Goal: Information Seeking & Learning: Learn about a topic

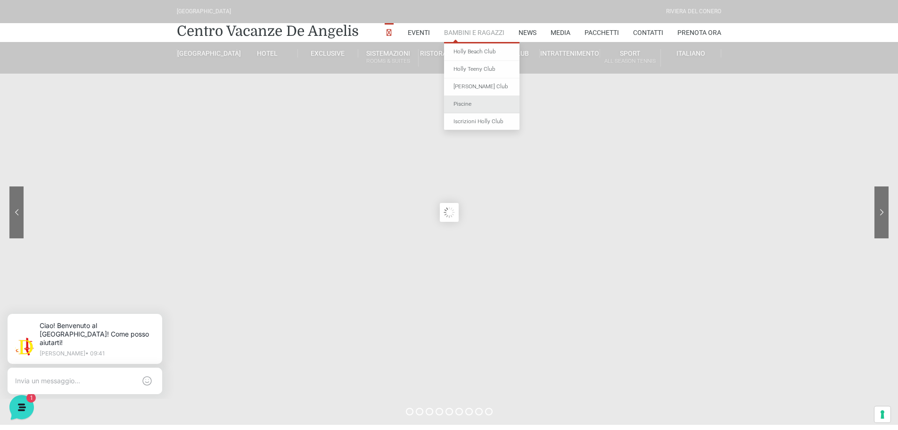
click at [468, 101] on link "Piscine" at bounding box center [481, 104] width 75 height 17
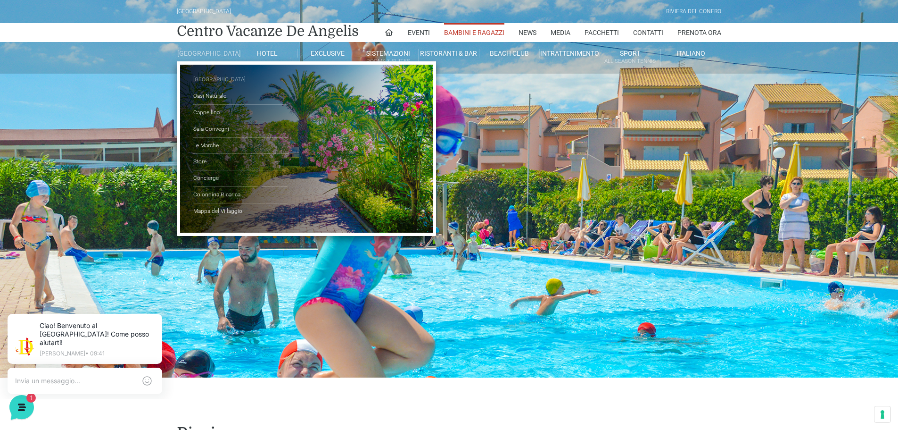
click at [214, 86] on link "[GEOGRAPHIC_DATA]" at bounding box center [240, 80] width 94 height 17
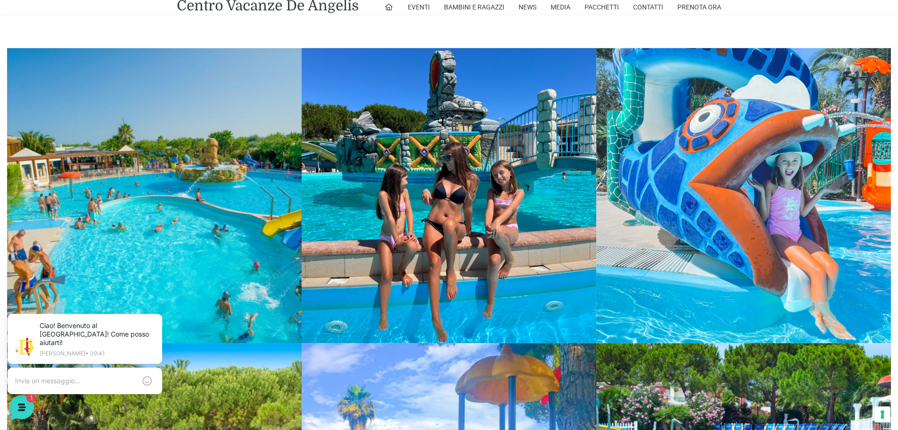
scroll to position [1226, 0]
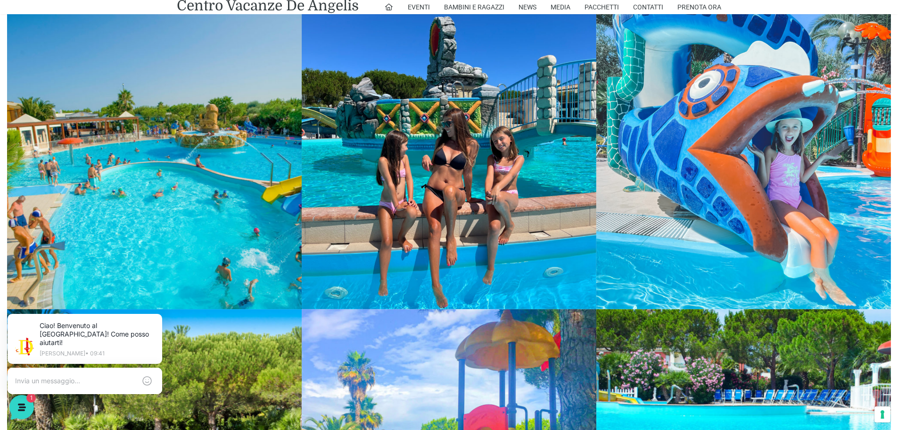
click at [185, 171] on link at bounding box center [154, 161] width 295 height 295
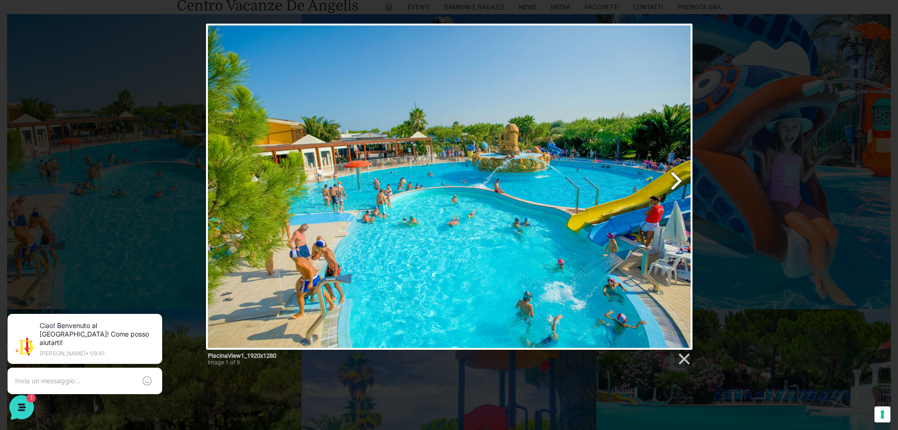
click at [682, 183] on link "Next image" at bounding box center [536, 187] width 311 height 326
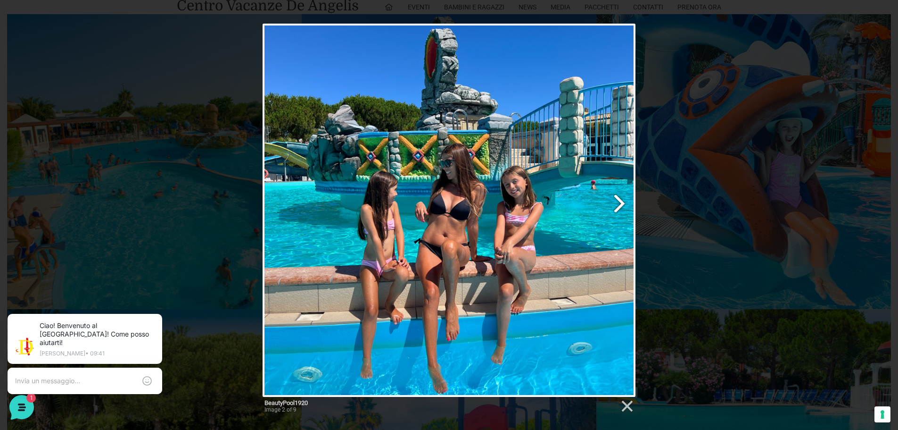
click at [621, 197] on link "Next image" at bounding box center [516, 210] width 239 height 373
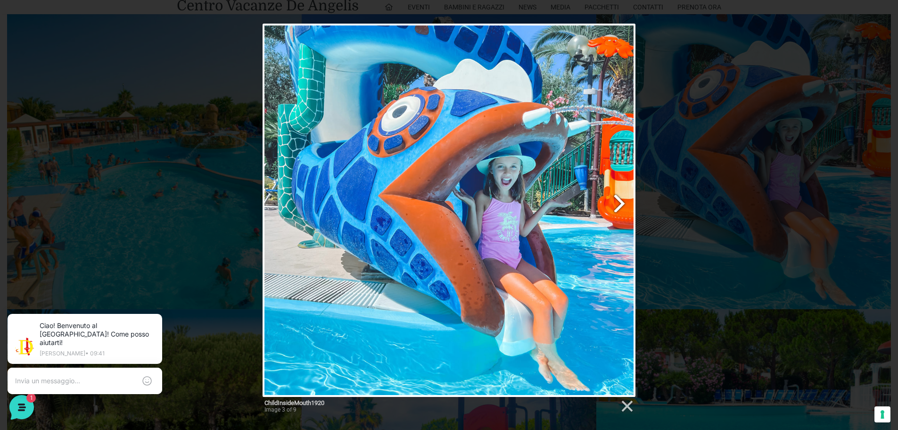
click at [620, 198] on link "Next image" at bounding box center [516, 210] width 239 height 373
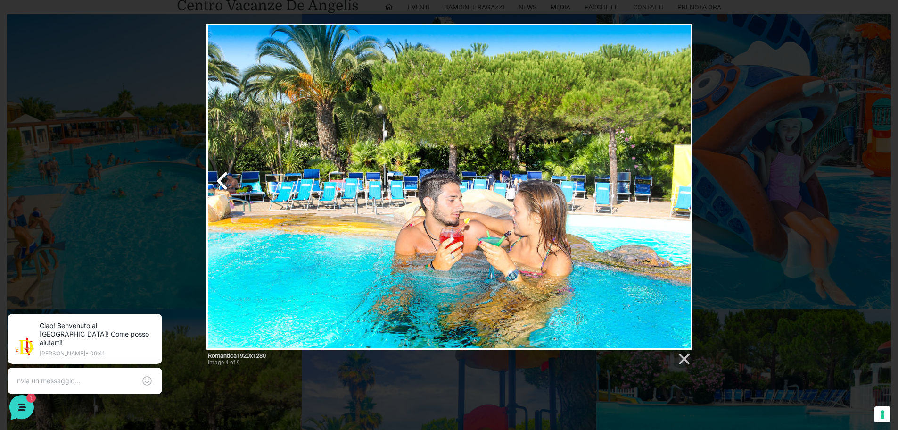
click at [220, 181] on link "Previous image" at bounding box center [289, 187] width 166 height 326
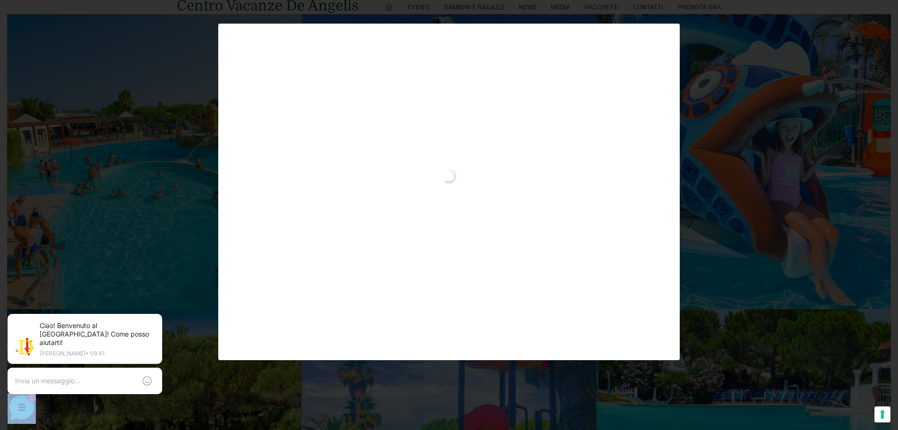
click at [220, 181] on div "Romantica1920x1280 Image 4 of 9" at bounding box center [449, 192] width 898 height 336
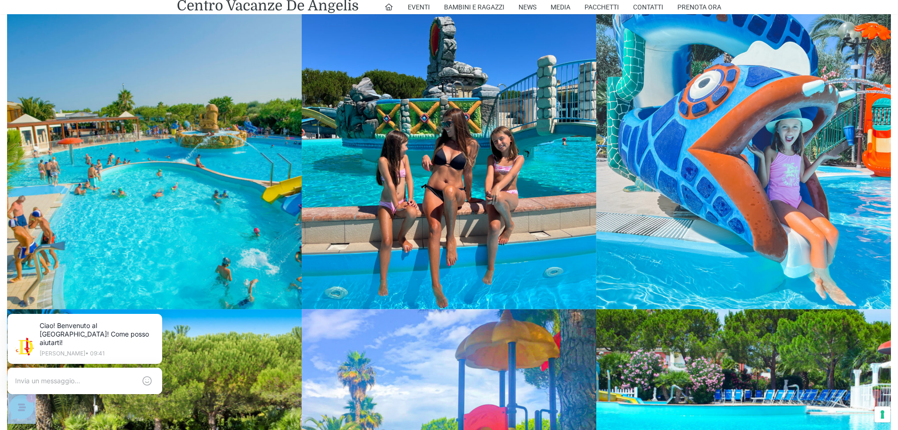
click at [191, 197] on link at bounding box center [154, 161] width 295 height 295
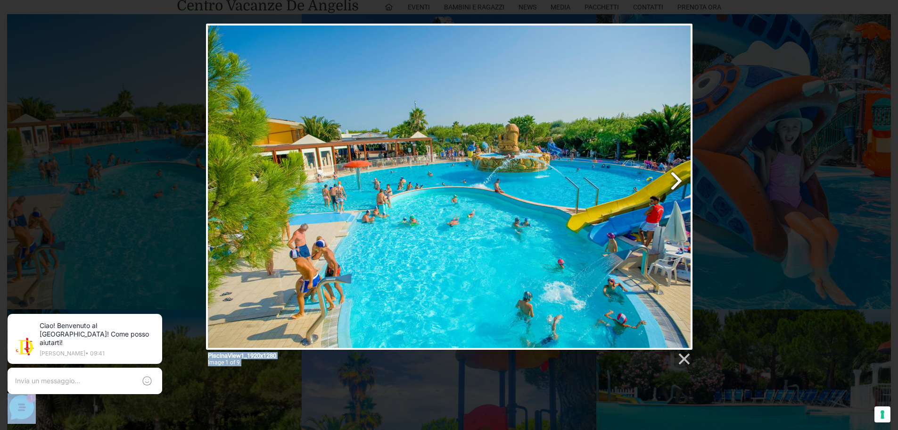
click at [522, 248] on link "Next image" at bounding box center [536, 187] width 311 height 326
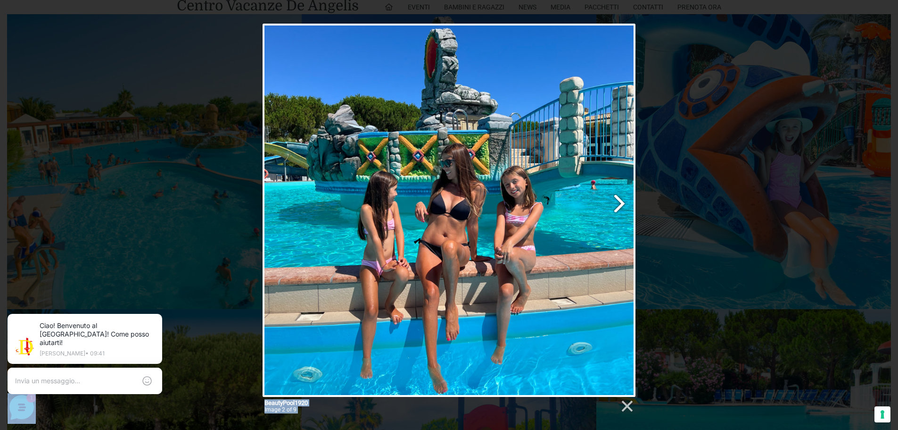
click at [621, 202] on link "Next image" at bounding box center [516, 210] width 239 height 373
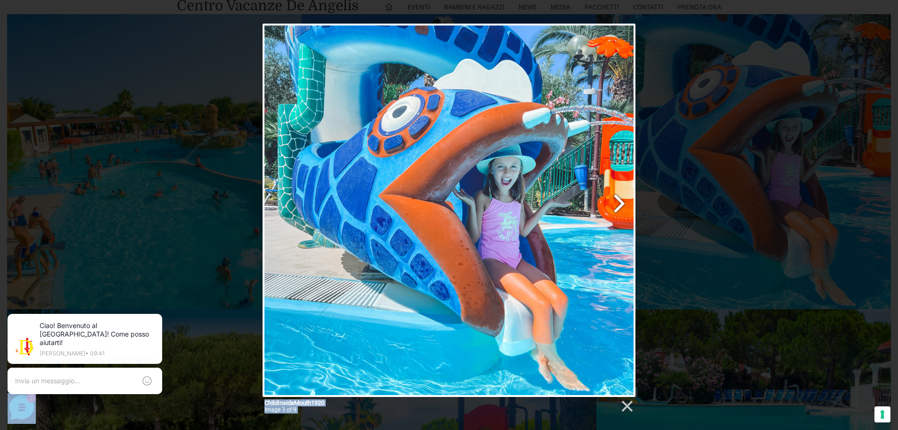
click at [621, 202] on link "Next image" at bounding box center [516, 210] width 239 height 373
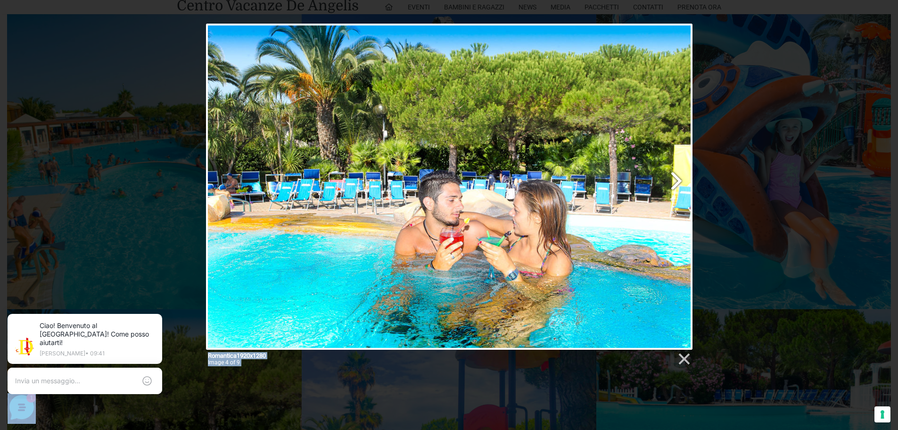
click at [675, 183] on link "Next image" at bounding box center [536, 187] width 311 height 326
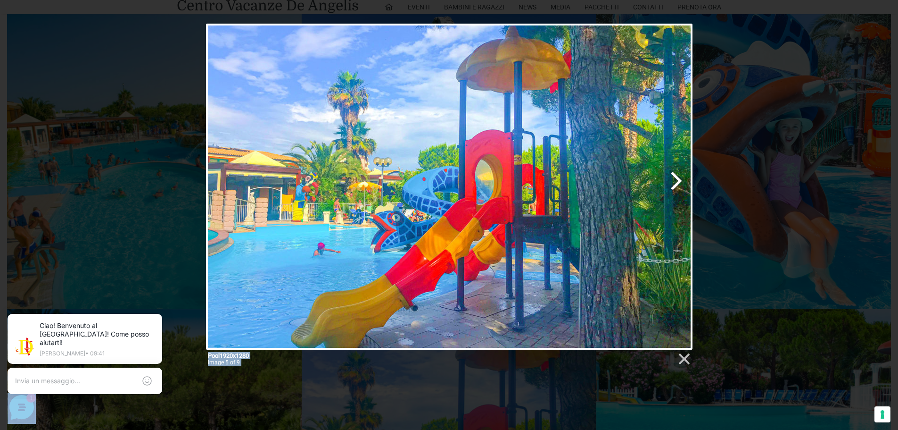
click at [674, 182] on link "Next image" at bounding box center [536, 187] width 311 height 326
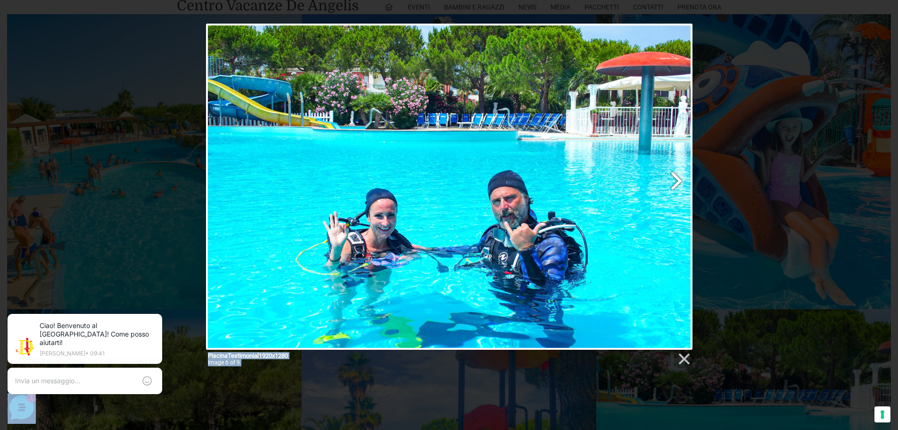
click at [674, 182] on link "Next image" at bounding box center [536, 187] width 311 height 326
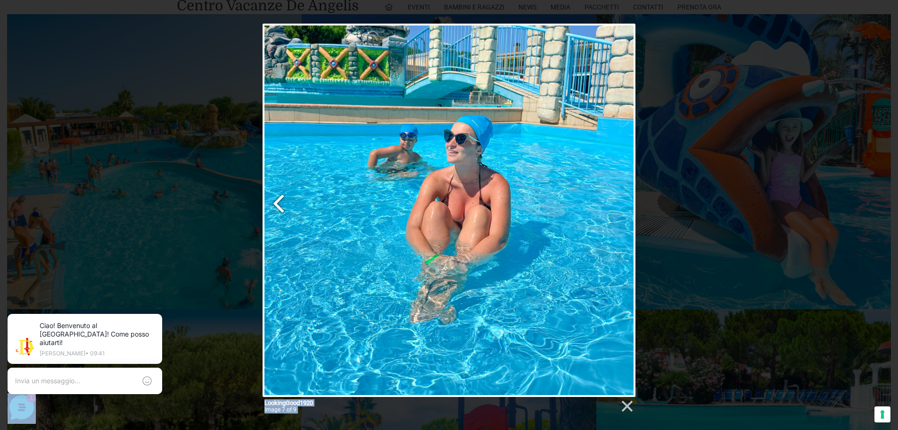
click at [282, 208] on link "Previous image" at bounding box center [326, 210] width 127 height 373
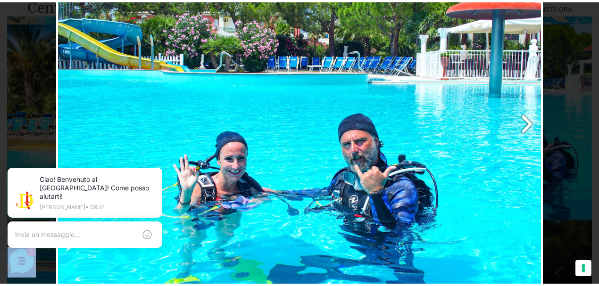
scroll to position [1287, 0]
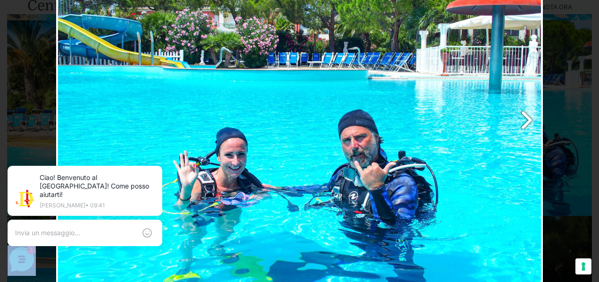
click at [522, 115] on link "Next image" at bounding box center [387, 126] width 311 height 326
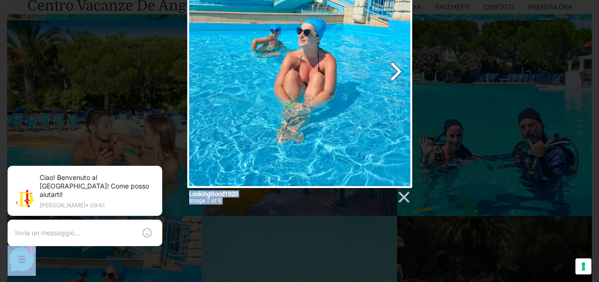
click at [394, 73] on link "Next image" at bounding box center [340, 75] width 144 height 225
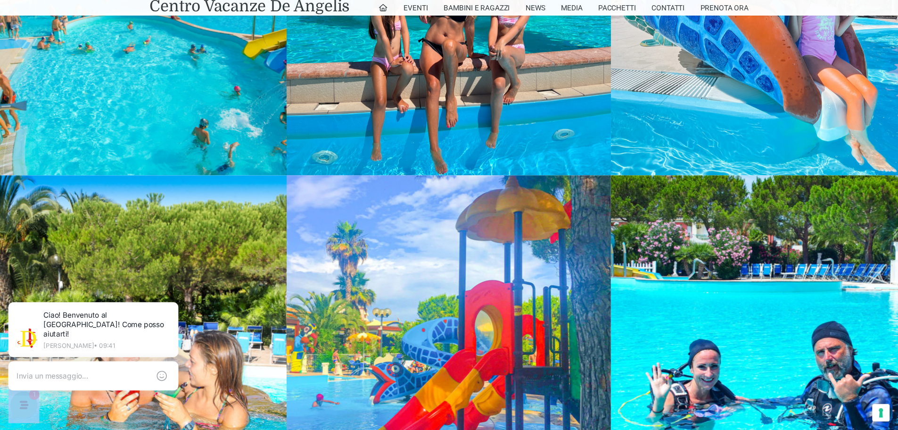
scroll to position [1415, 0]
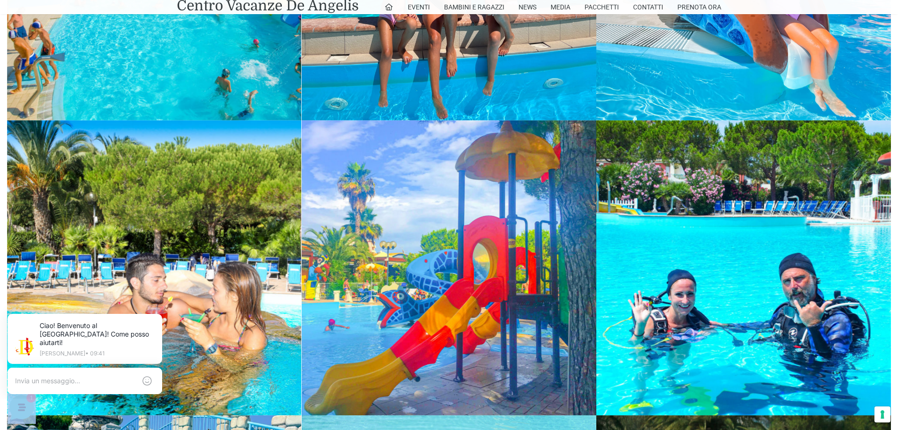
drag, startPoint x: 603, startPoint y: 0, endPoint x: 539, endPoint y: 160, distance: 172.1
click at [539, 160] on link at bounding box center [449, 267] width 295 height 295
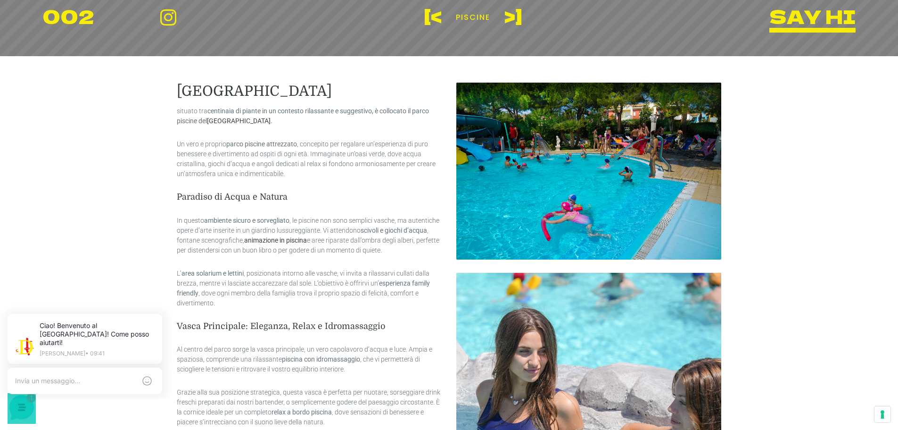
scroll to position [352, 0]
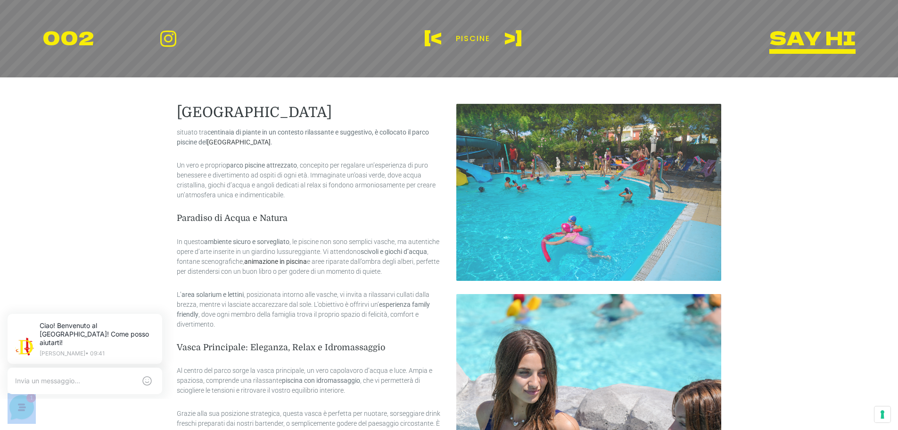
click at [614, 188] on img at bounding box center [588, 192] width 265 height 177
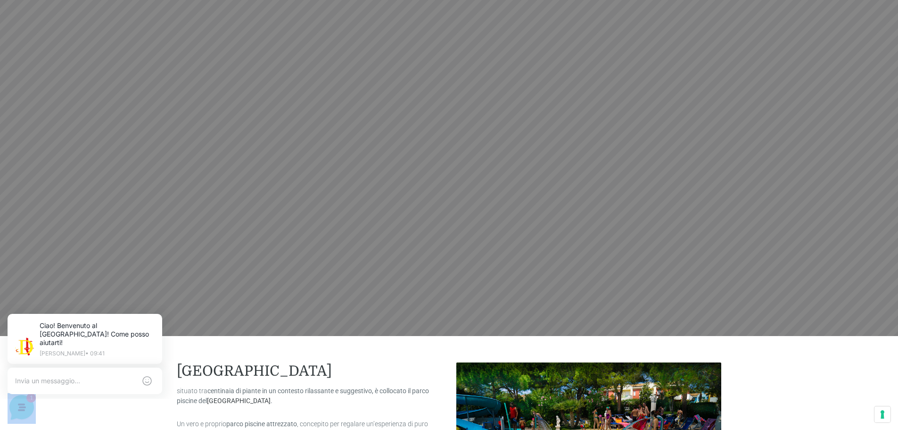
scroll to position [0, 0]
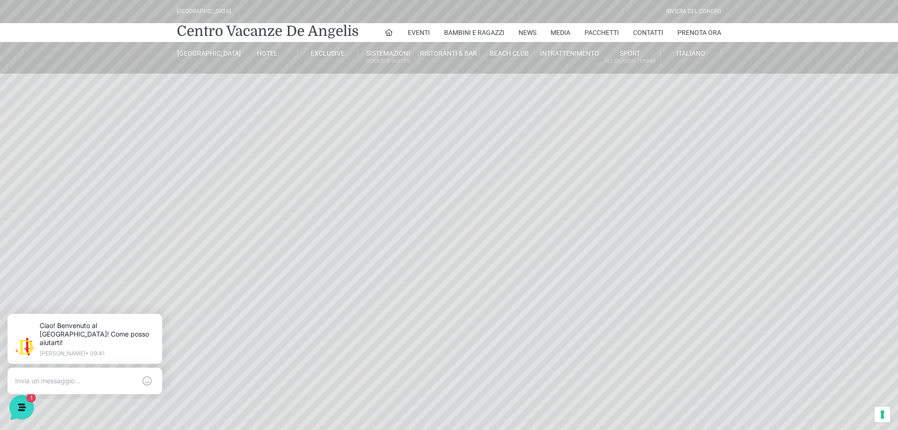
click at [650, 273] on header "[GEOGRAPHIC_DATA] [GEOGRAPHIC_DATA] Centro Vacanze [GEOGRAPHIC_DATA] Eventi Mis…" at bounding box center [449, 212] width 898 height 424
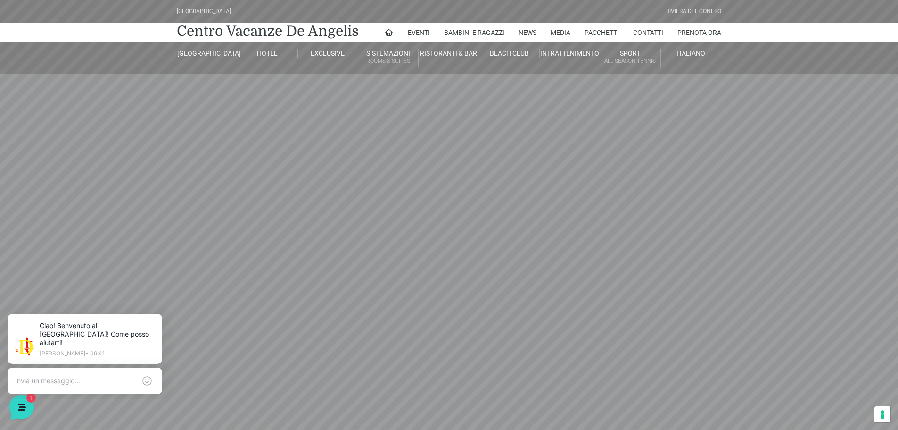
click at [669, 262] on header "[GEOGRAPHIC_DATA] [GEOGRAPHIC_DATA] Centro Vacanze [GEOGRAPHIC_DATA] Eventi Mis…" at bounding box center [449, 212] width 898 height 424
drag, startPoint x: 750, startPoint y: 260, endPoint x: 592, endPoint y: 264, distance: 158.0
click at [597, 263] on header "[GEOGRAPHIC_DATA] [GEOGRAPHIC_DATA] Centro Vacanze [GEOGRAPHIC_DATA] Eventi Mis…" at bounding box center [449, 212] width 898 height 424
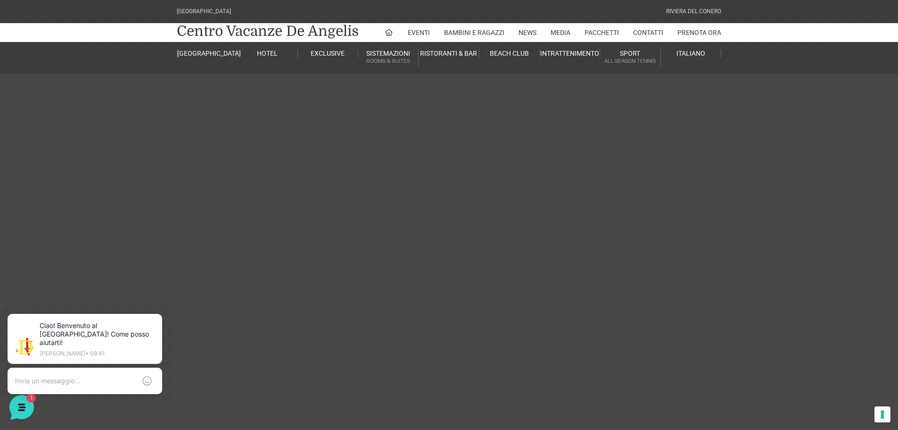
drag, startPoint x: 607, startPoint y: 253, endPoint x: 558, endPoint y: 253, distance: 48.6
click at [599, 253] on header "[GEOGRAPHIC_DATA] [GEOGRAPHIC_DATA] Centro Vacanze [GEOGRAPHIC_DATA] Eventi Mis…" at bounding box center [449, 212] width 898 height 424
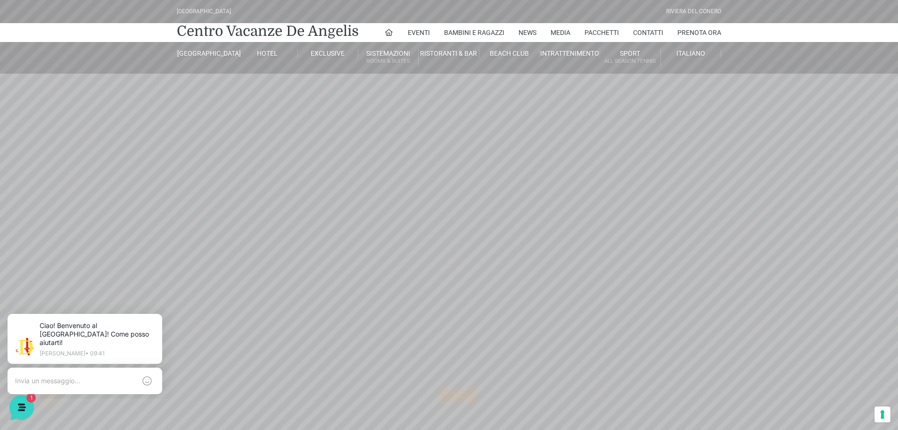
click at [380, 274] on header "[GEOGRAPHIC_DATA] [GEOGRAPHIC_DATA] Centro Vacanze [GEOGRAPHIC_DATA] Eventi Mis…" at bounding box center [449, 212] width 898 height 424
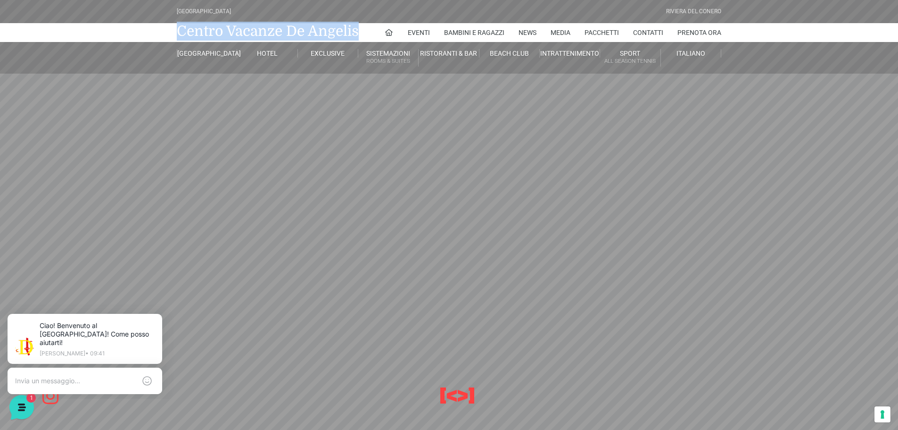
drag, startPoint x: 66, startPoint y: 205, endPoint x: 511, endPoint y: 249, distance: 446.3
click at [511, 249] on header "[GEOGRAPHIC_DATA] [GEOGRAPHIC_DATA] Centro Vacanze [GEOGRAPHIC_DATA] Eventi Mis…" at bounding box center [449, 212] width 898 height 424
click at [278, 245] on header "[GEOGRAPHIC_DATA] [GEOGRAPHIC_DATA] Centro Vacanze [GEOGRAPHIC_DATA] Eventi Mis…" at bounding box center [449, 212] width 898 height 424
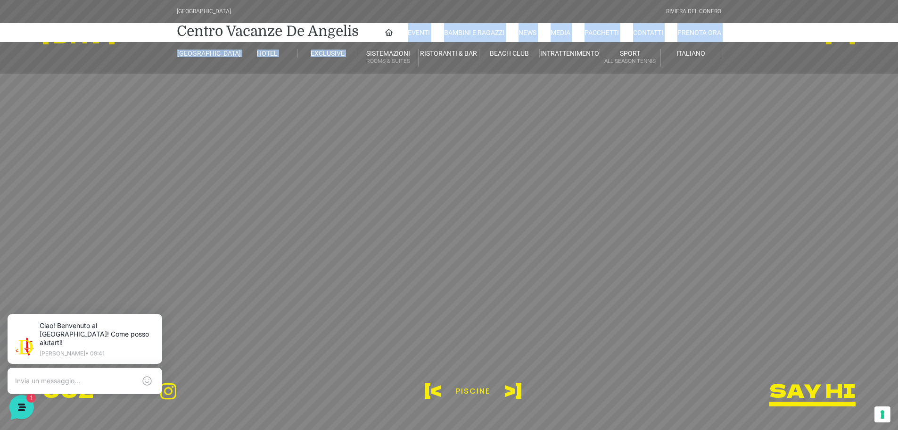
drag, startPoint x: 384, startPoint y: 161, endPoint x: 407, endPoint y: 282, distance: 123.9
click at [407, 282] on header "[GEOGRAPHIC_DATA] [GEOGRAPHIC_DATA] Centro Vacanze [GEOGRAPHIC_DATA] Eventi Mis…" at bounding box center [449, 212] width 898 height 424
click at [408, 128] on header "[GEOGRAPHIC_DATA] [GEOGRAPHIC_DATA] Centro Vacanze [GEOGRAPHIC_DATA] Eventi Mis…" at bounding box center [449, 212] width 898 height 424
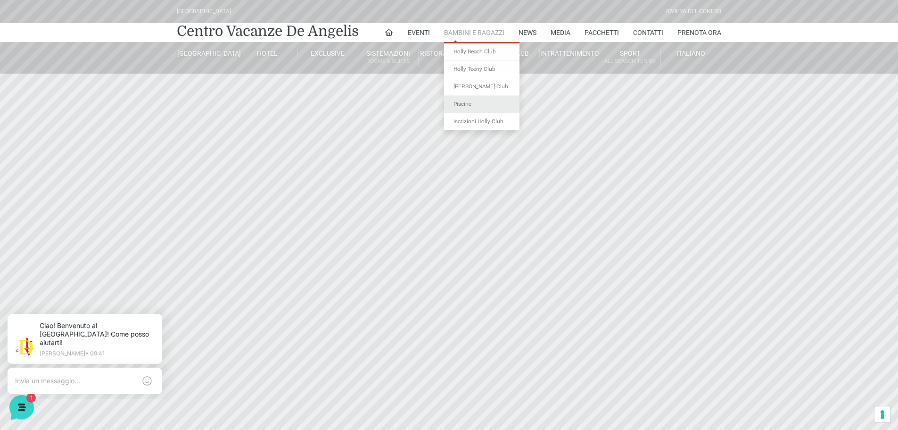
click at [481, 108] on link "Piscine" at bounding box center [481, 104] width 75 height 17
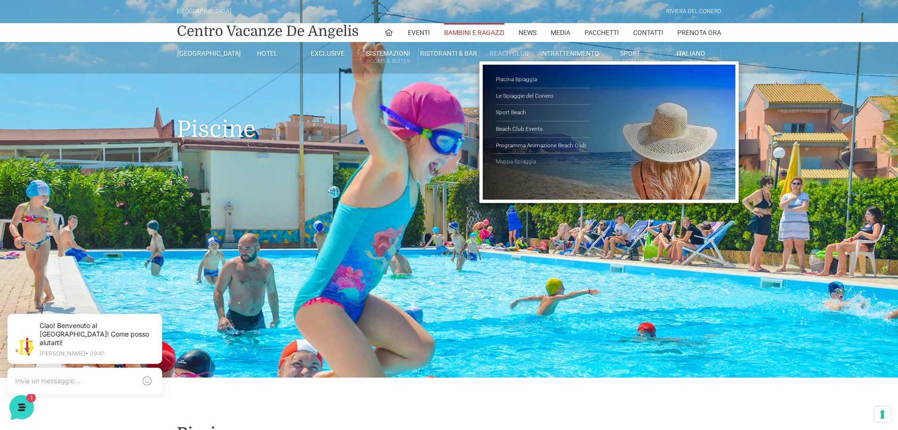
click at [529, 165] on link "Mappa Spiaggia" at bounding box center [543, 162] width 94 height 16
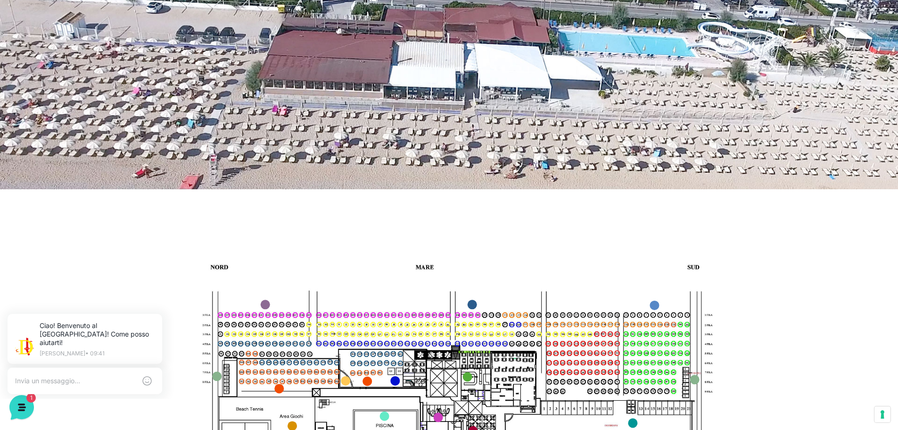
scroll to position [189, 0]
click at [398, 349] on img at bounding box center [450, 368] width 546 height 307
click at [293, 428] on link "Mini Club marker" at bounding box center [292, 424] width 9 height 9
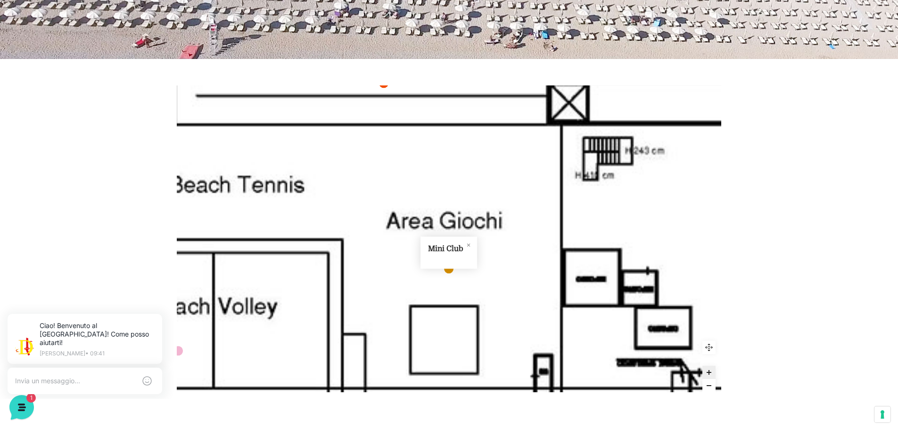
scroll to position [377, 0]
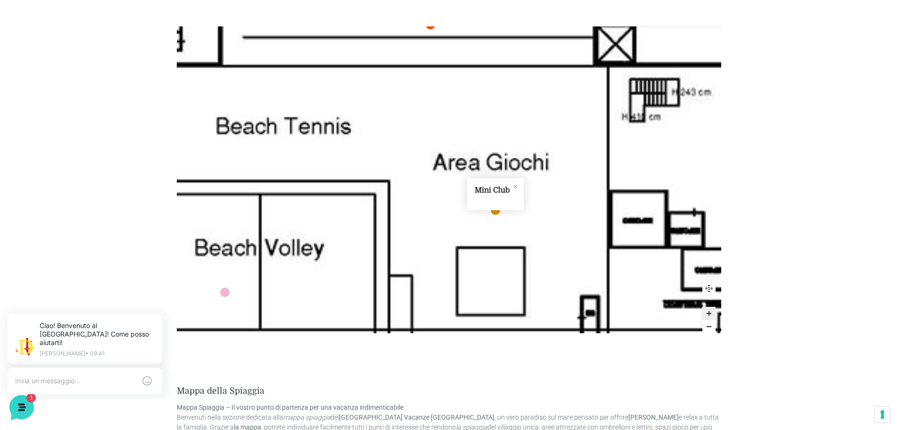
drag, startPoint x: 405, startPoint y: 314, endPoint x: 452, endPoint y: 315, distance: 47.2
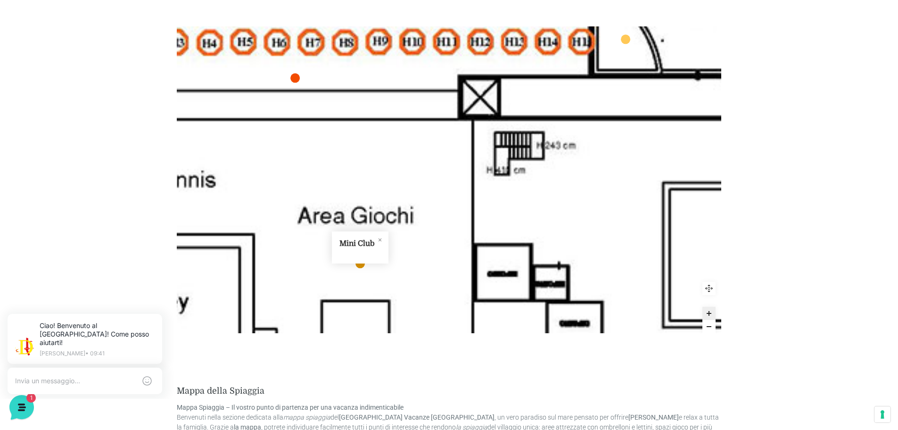
drag, startPoint x: 425, startPoint y: 279, endPoint x: 290, endPoint y: 344, distance: 149.5
click at [290, 344] on div "Mini Club More Mini Club Reset zoom More" at bounding box center [449, 179] width 559 height 359
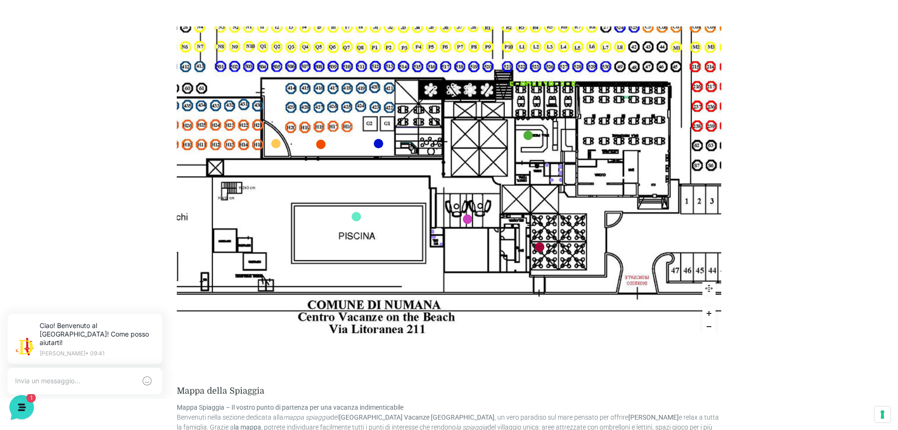
drag, startPoint x: 363, startPoint y: 256, endPoint x: 401, endPoint y: 259, distance: 38.3
click at [401, 259] on img at bounding box center [491, 120] width 1130 height 636
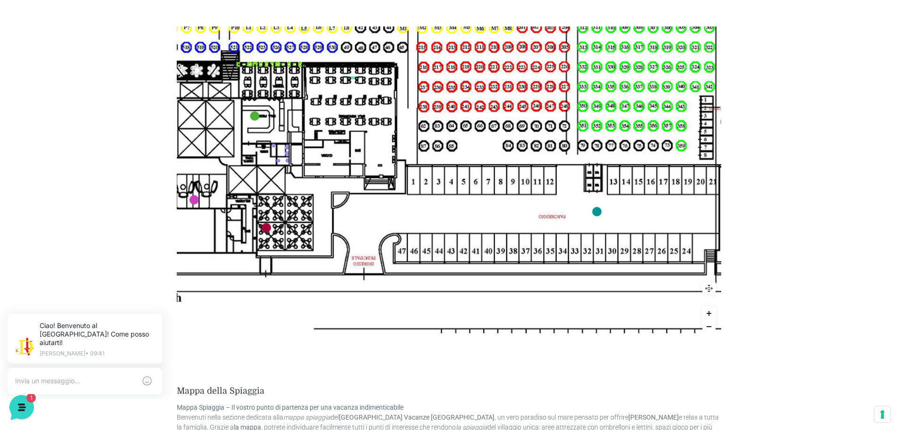
drag, startPoint x: 639, startPoint y: 249, endPoint x: 366, endPoint y: 229, distance: 274.2
click at [366, 229] on img at bounding box center [218, 101] width 1130 height 636
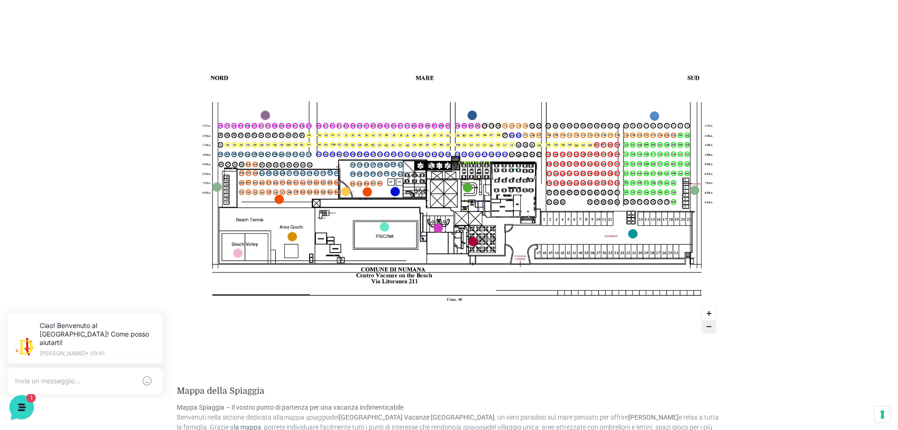
drag, startPoint x: 566, startPoint y: 84, endPoint x: 561, endPoint y: 361, distance: 276.9
click at [561, 362] on div "Gazebi Reset zoom More Mappa della Spiaggia Mappa Spiaggia – Il vostro punto di…" at bounding box center [449, 272] width 545 height 544
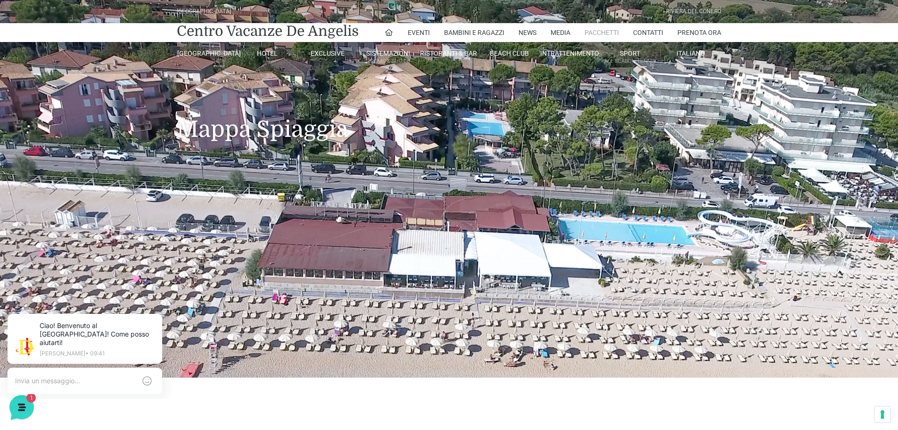
click at [608, 37] on link "Pacchetti" at bounding box center [602, 32] width 34 height 19
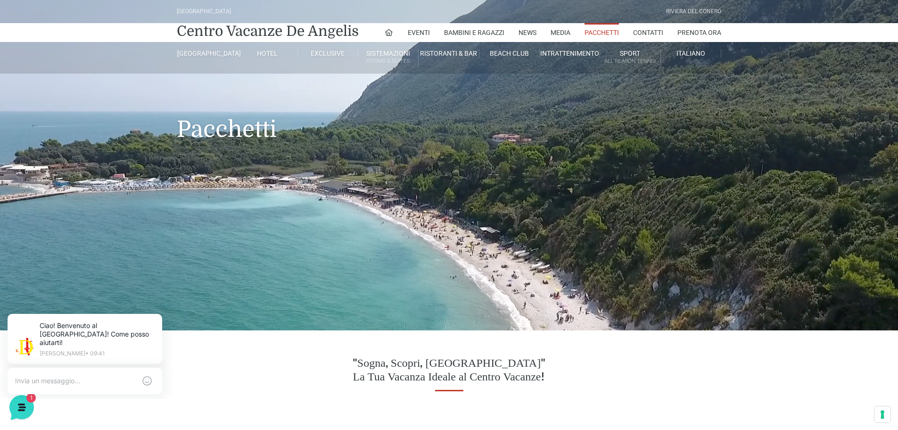
scroll to position [47, 0]
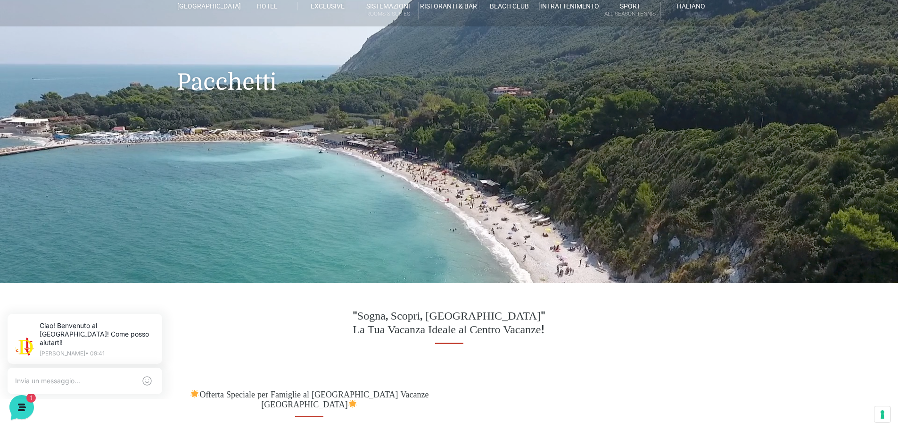
click at [452, 213] on header "[GEOGRAPHIC_DATA] [GEOGRAPHIC_DATA] Centro Vacanze [GEOGRAPHIC_DATA] Eventi Mis…" at bounding box center [449, 118] width 898 height 330
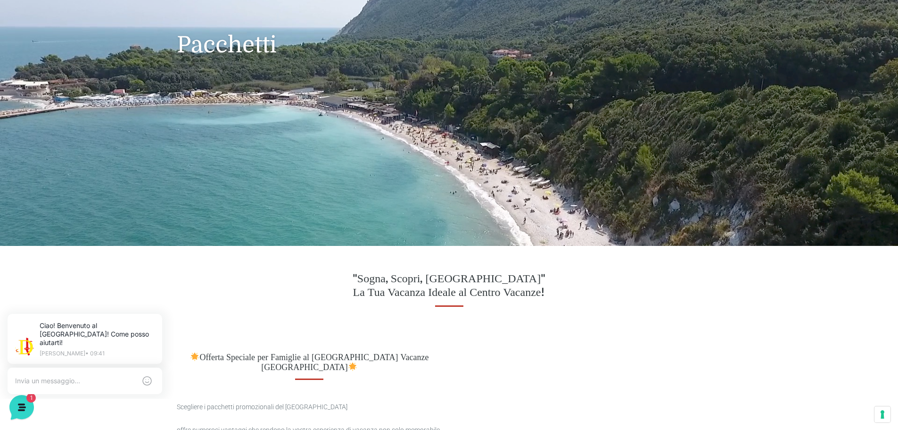
scroll to position [0, 0]
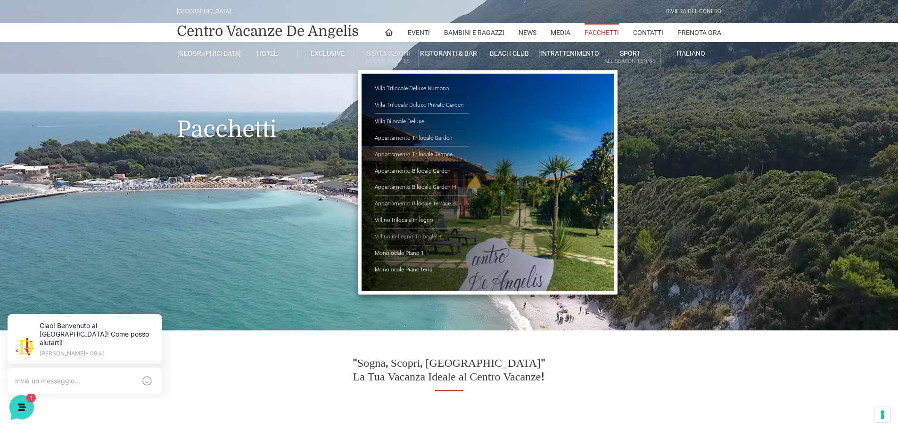
click at [421, 235] on link "Villino in Legno Trilocale H" at bounding box center [422, 237] width 94 height 17
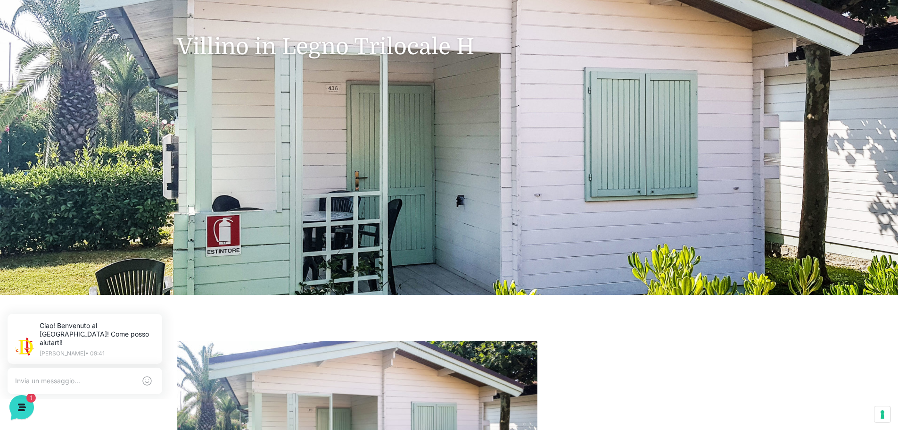
scroll to position [94, 0]
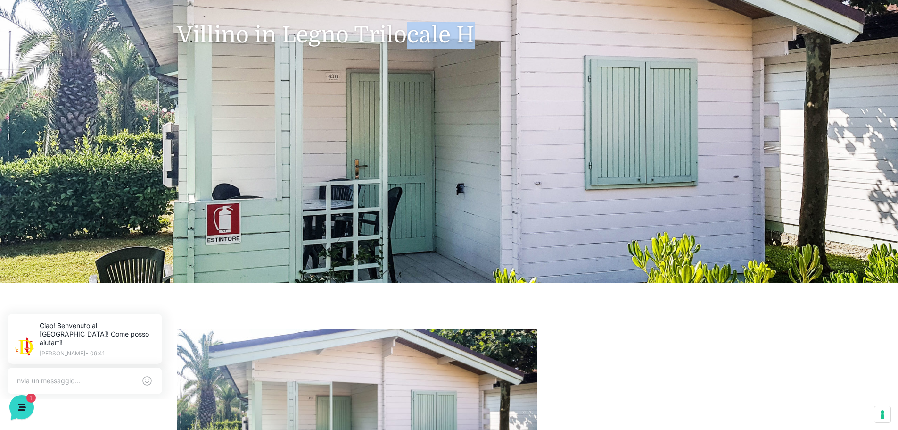
drag, startPoint x: 572, startPoint y: 194, endPoint x: 390, endPoint y: 188, distance: 182.6
click at [392, 188] on header "[GEOGRAPHIC_DATA] [GEOGRAPHIC_DATA] Centro Vacanze [GEOGRAPHIC_DATA] Eventi Mis…" at bounding box center [449, 94] width 898 height 377
click at [414, 180] on header "[GEOGRAPHIC_DATA] [GEOGRAPHIC_DATA] Centro Vacanze [GEOGRAPHIC_DATA] Eventi Mis…" at bounding box center [449, 94] width 898 height 377
click at [464, 30] on h1 "Villino in Legno Trilocale H" at bounding box center [449, 20] width 545 height 83
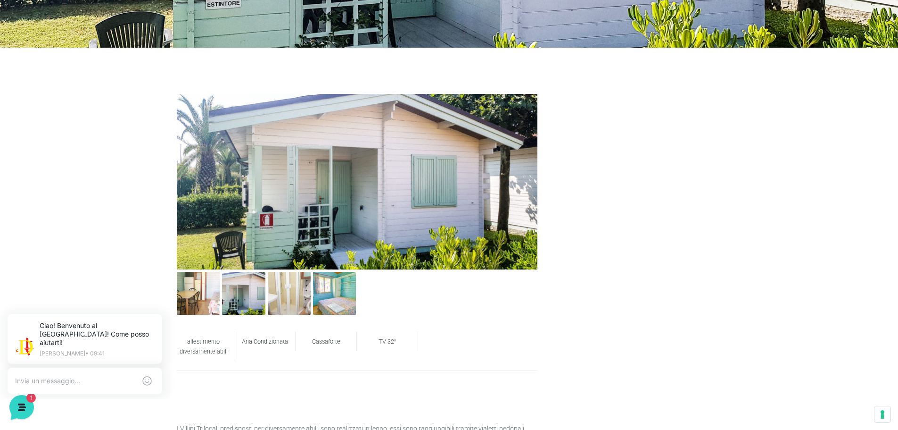
scroll to position [330, 0]
click at [256, 298] on img at bounding box center [243, 292] width 43 height 43
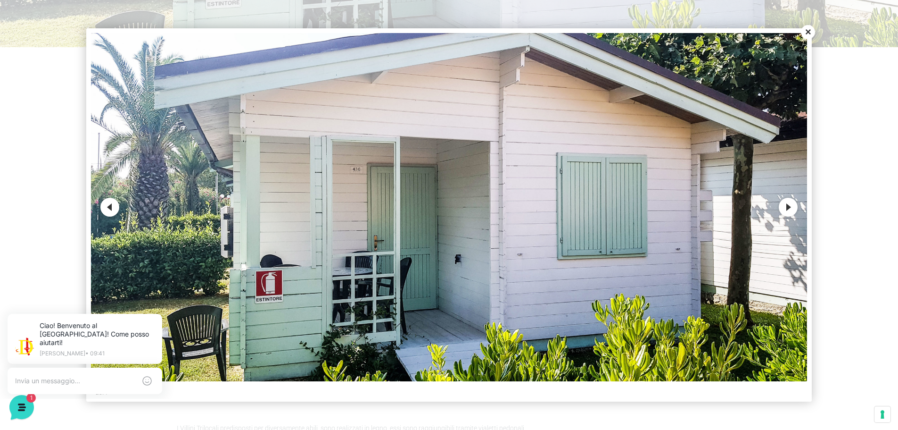
click at [795, 204] on button "Next" at bounding box center [788, 207] width 19 height 19
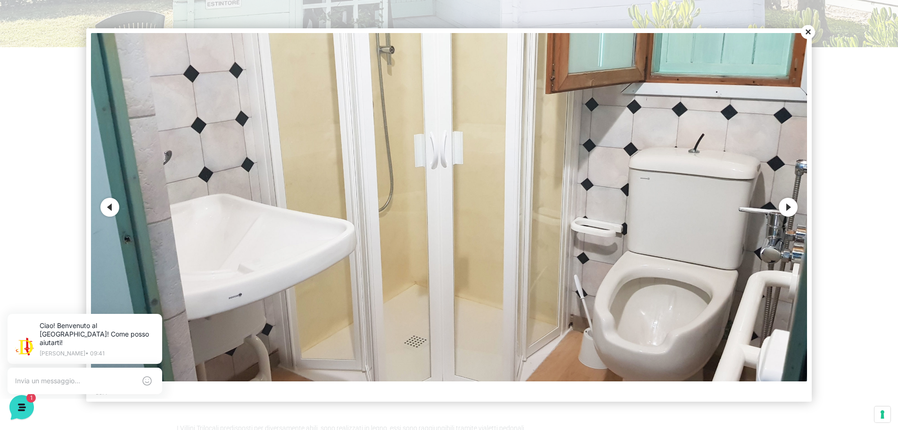
click at [787, 211] on button "Next" at bounding box center [788, 207] width 19 height 19
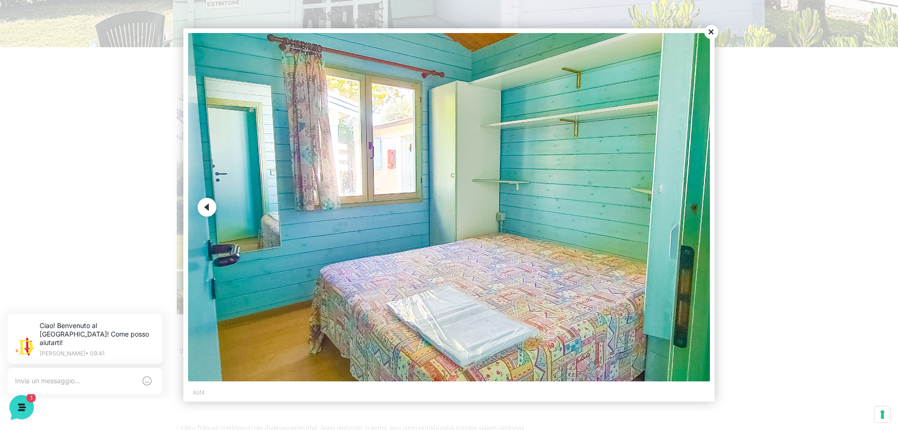
click at [784, 212] on div at bounding box center [449, 215] width 898 height 430
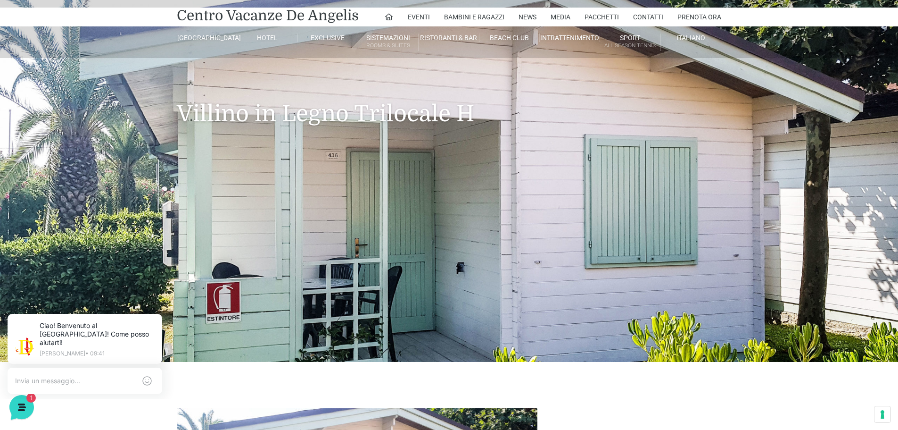
scroll to position [0, 0]
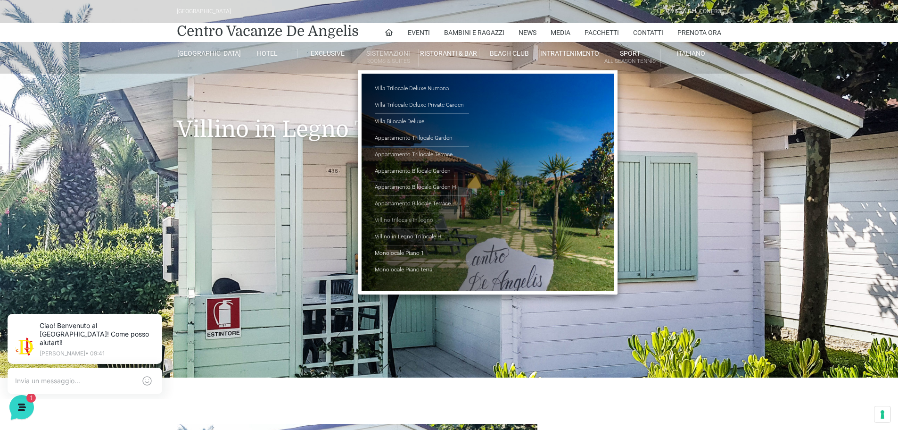
click at [410, 216] on link "Villino trilocale in legno" at bounding box center [422, 220] width 94 height 17
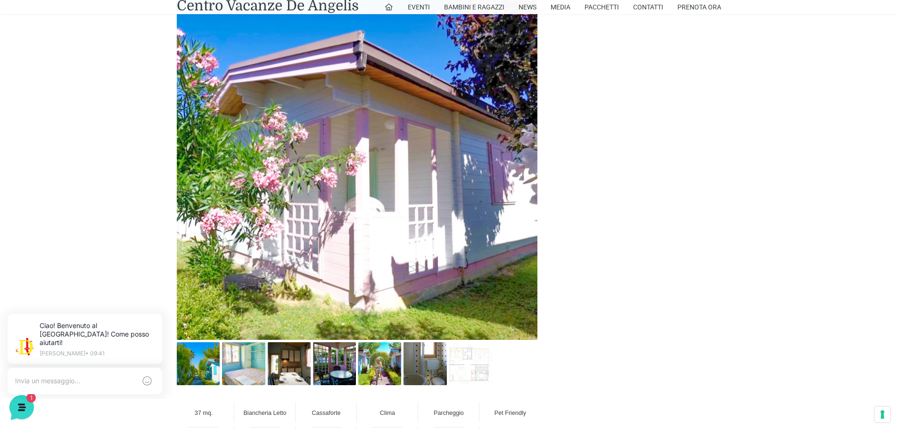
scroll to position [519, 0]
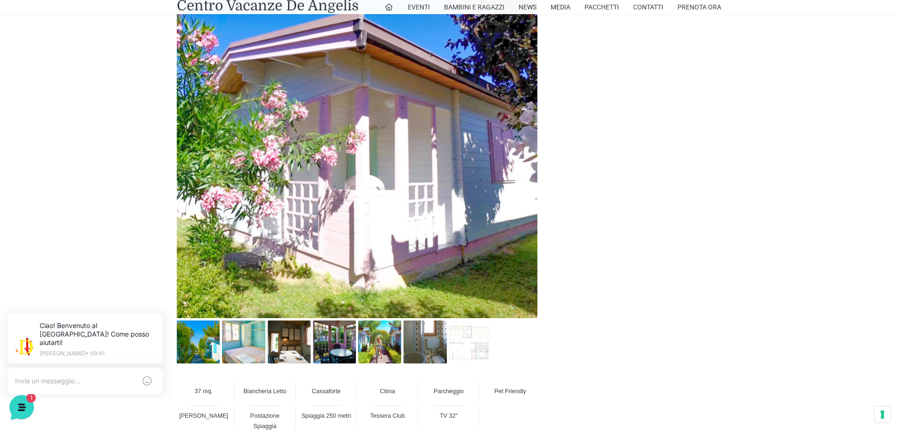
click at [393, 149] on img at bounding box center [357, 137] width 361 height 361
click at [216, 347] on img at bounding box center [198, 341] width 43 height 43
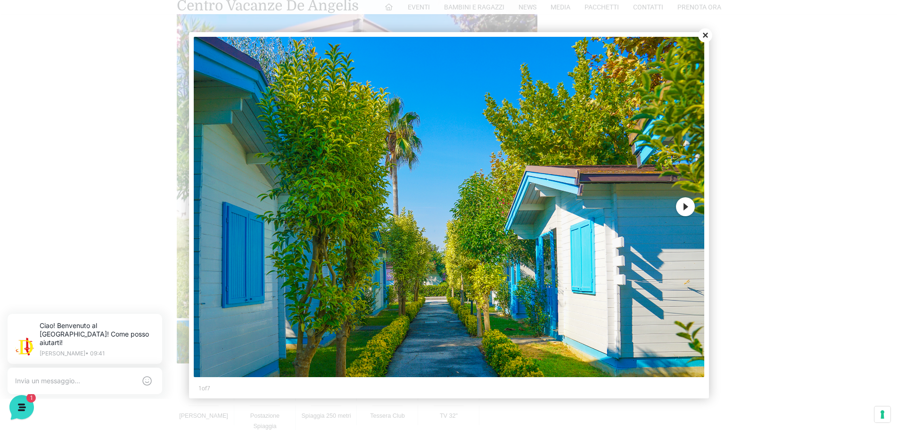
click at [685, 207] on button "Next" at bounding box center [685, 206] width 19 height 19
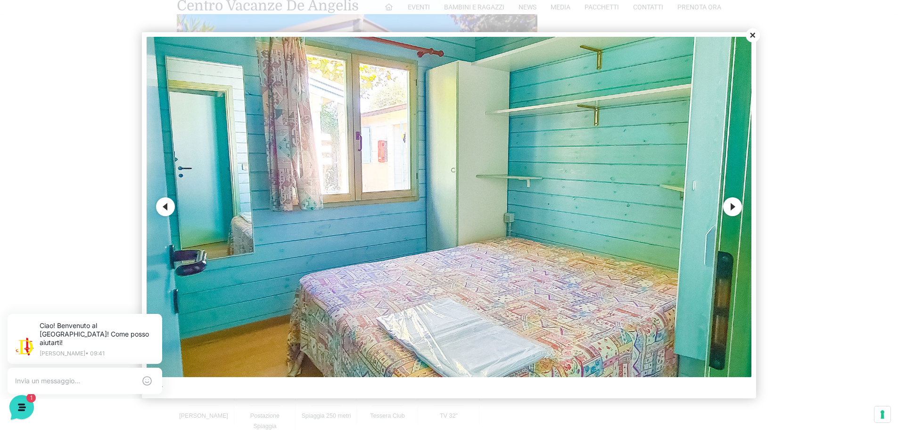
click at [685, 208] on img at bounding box center [449, 207] width 605 height 340
click at [739, 211] on button "Next" at bounding box center [732, 206] width 19 height 19
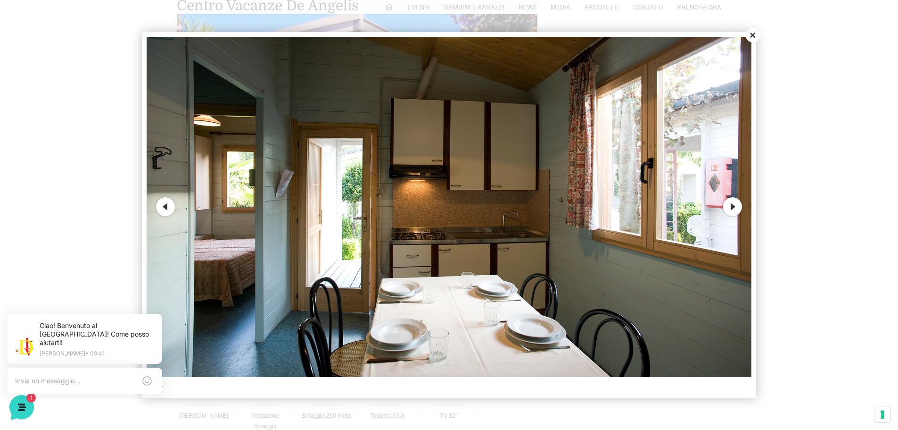
click at [733, 213] on button "Next" at bounding box center [732, 206] width 19 height 19
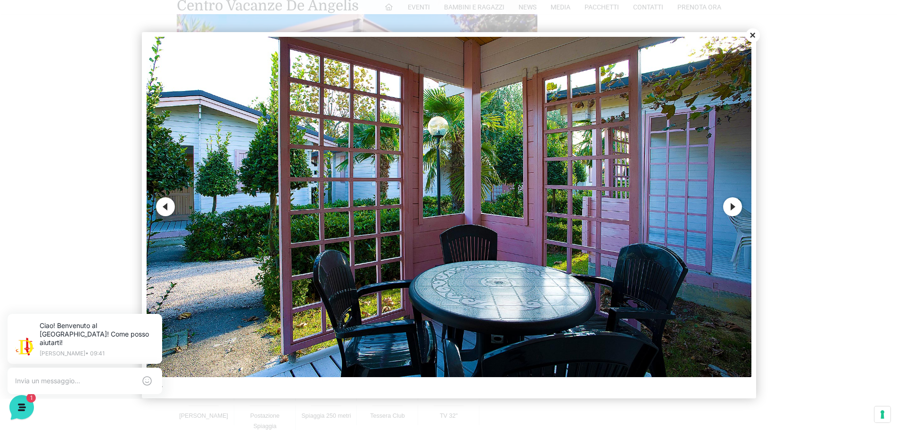
click at [736, 208] on button "Next" at bounding box center [732, 206] width 19 height 19
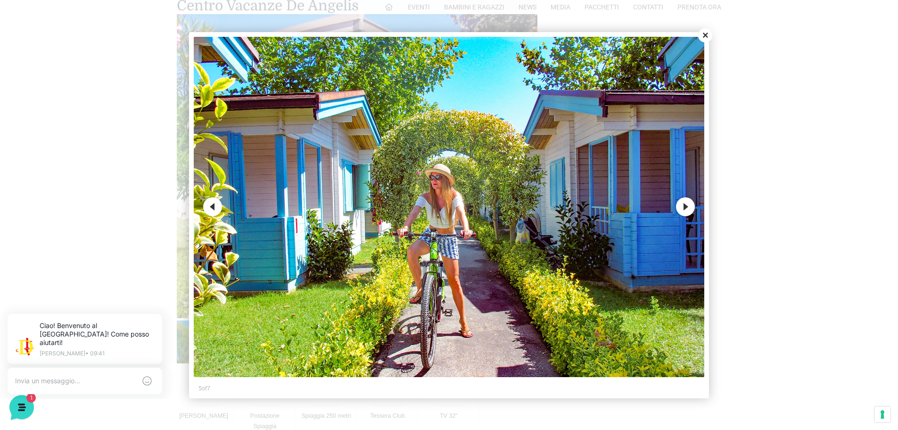
click at [680, 206] on button "Next" at bounding box center [685, 206] width 19 height 19
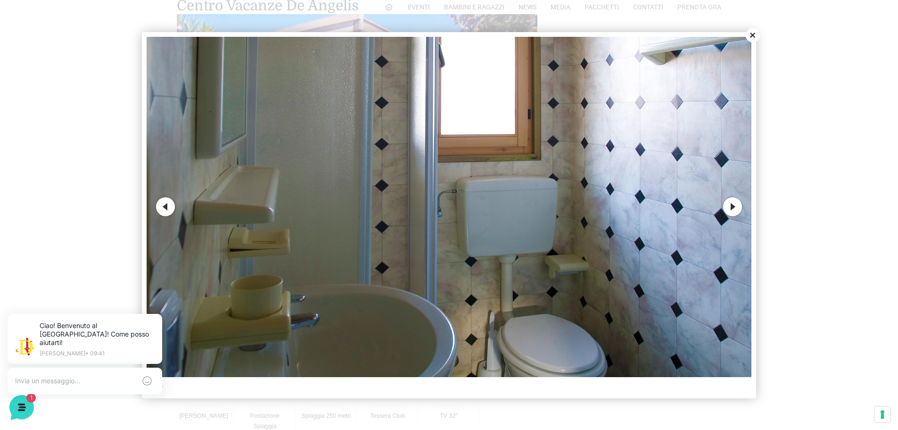
click at [680, 210] on img at bounding box center [449, 207] width 605 height 340
click at [740, 209] on button "Next" at bounding box center [732, 206] width 19 height 19
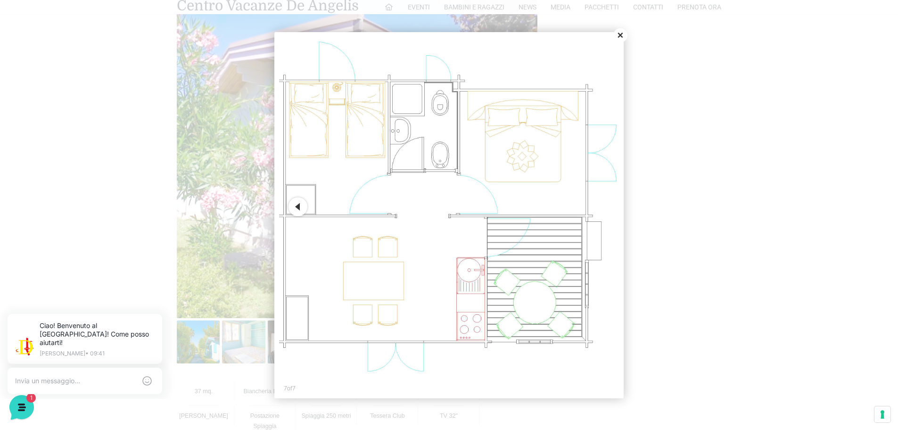
click at [623, 33] on button "Close" at bounding box center [621, 35] width 14 height 14
